Goal: Check status

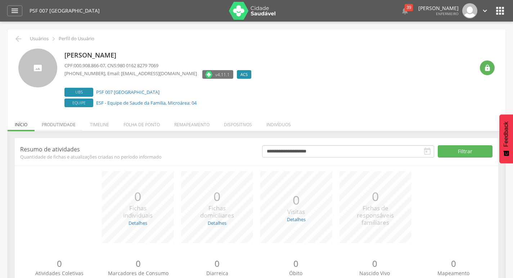
click at [62, 122] on li "Produtividade" at bounding box center [59, 122] width 48 height 17
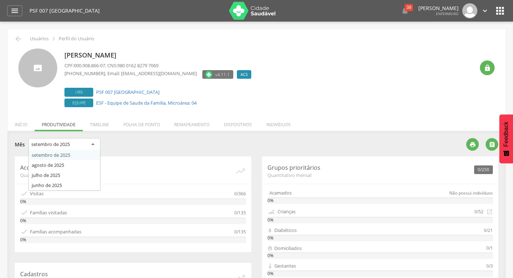
click at [87, 145] on div "setembro de 2025" at bounding box center [64, 144] width 72 height 13
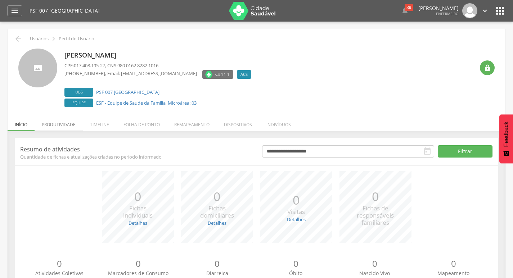
click at [72, 123] on li "Produtividade" at bounding box center [59, 122] width 48 height 17
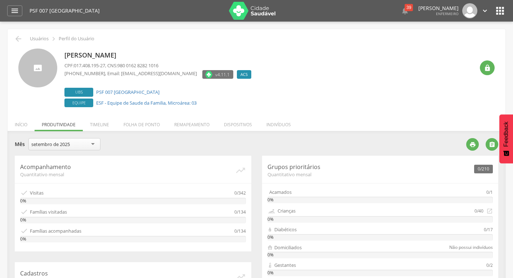
click at [87, 144] on div "setembro de 2025" at bounding box center [64, 144] width 72 height 12
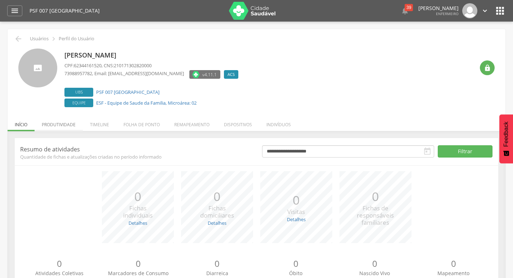
click at [47, 124] on li "Produtividade" at bounding box center [59, 122] width 48 height 17
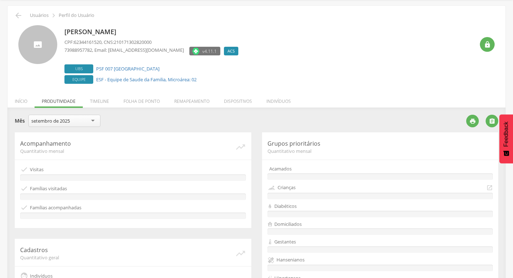
scroll to position [36, 0]
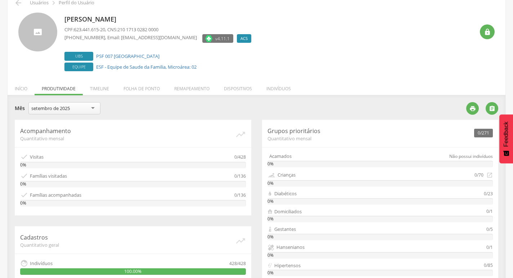
click at [94, 108] on div "setembro de 2025" at bounding box center [64, 108] width 72 height 12
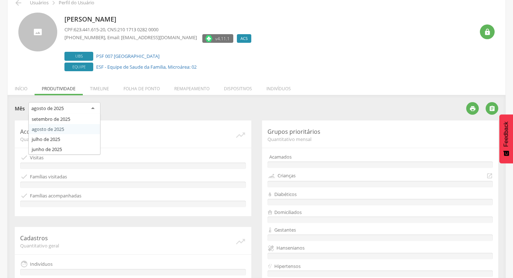
click at [90, 109] on div "agosto de 2025" at bounding box center [64, 108] width 72 height 13
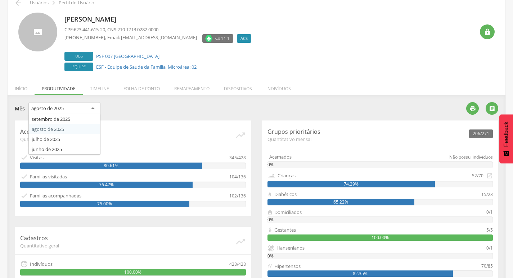
click at [118, 102] on div "**********" at bounding box center [238, 109] width 446 height 15
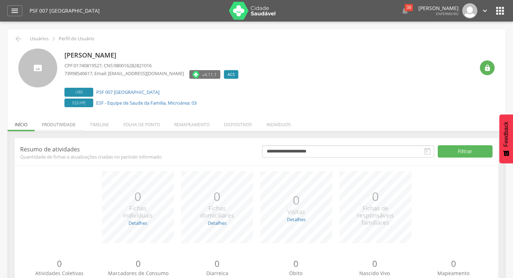
click at [65, 126] on li "Produtividade" at bounding box center [59, 122] width 48 height 17
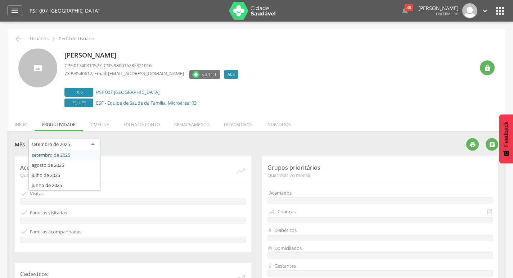
click at [90, 143] on div "setembro de 2025" at bounding box center [64, 144] width 72 height 13
